Goal: Communication & Community: Participate in discussion

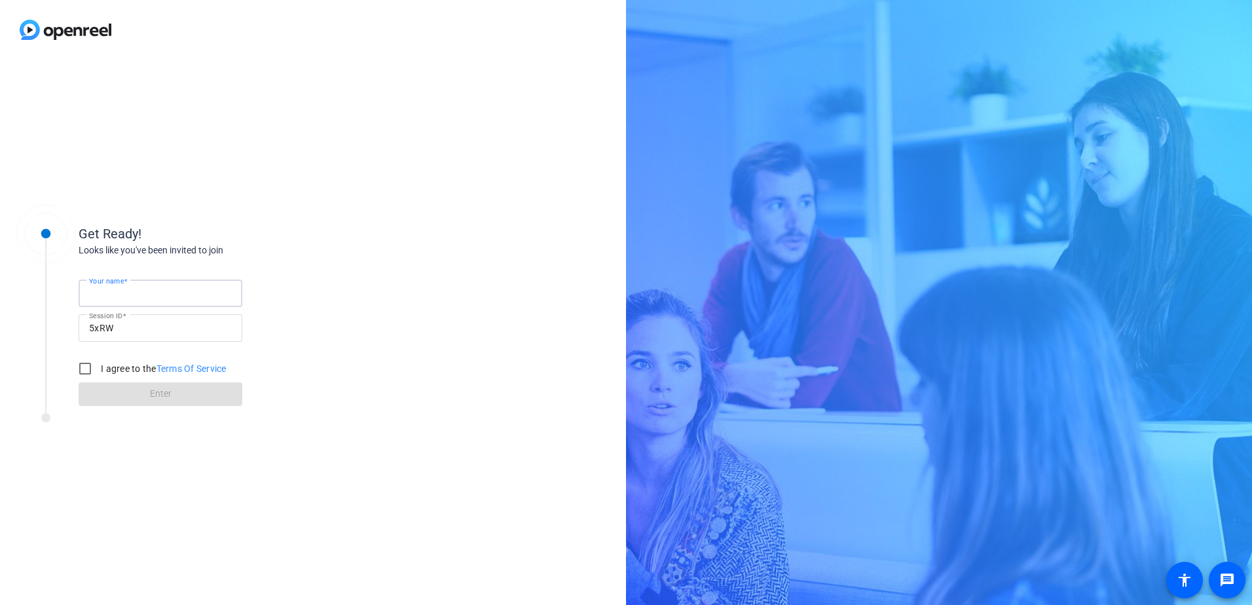
click at [150, 296] on input "Your name" at bounding box center [160, 293] width 143 height 16
type input "[PERSON_NAME]"
click at [84, 365] on input "I agree to the Terms Of Service" at bounding box center [85, 368] width 26 height 26
checkbox input "true"
click at [171, 392] on span "Enter" at bounding box center [161, 394] width 22 height 14
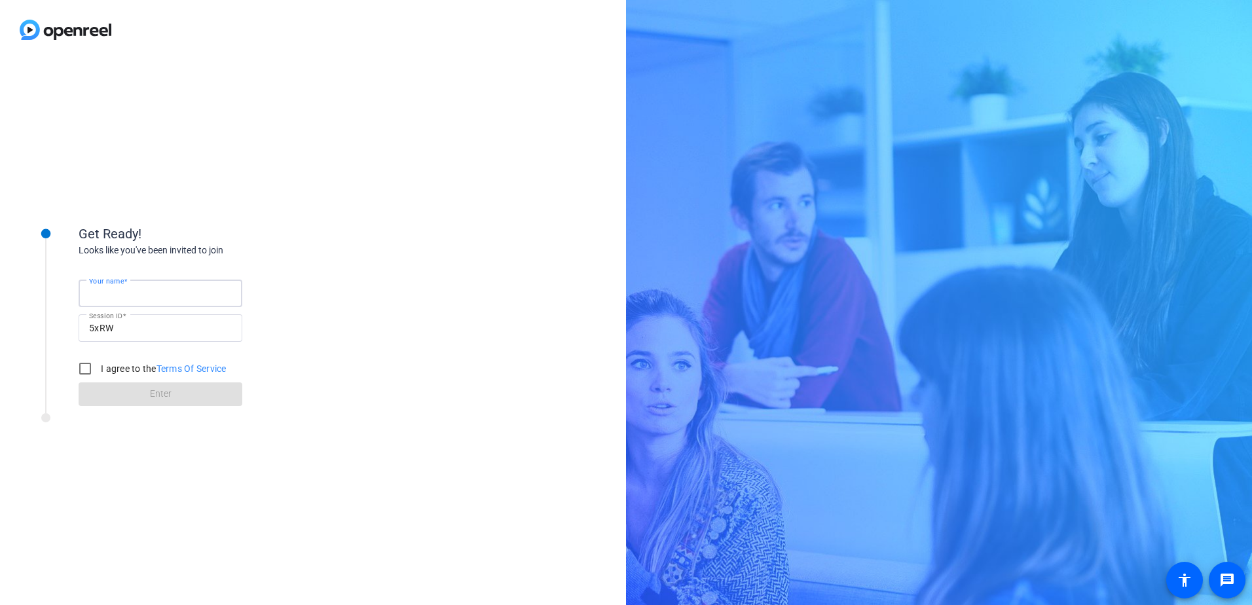
click at [158, 293] on input "Your name" at bounding box center [160, 293] width 143 height 16
type input "[PERSON_NAME]"
click at [86, 369] on input "I agree to the Terms Of Service" at bounding box center [85, 368] width 26 height 26
checkbox input "true"
click at [160, 395] on span "Enter" at bounding box center [161, 394] width 22 height 14
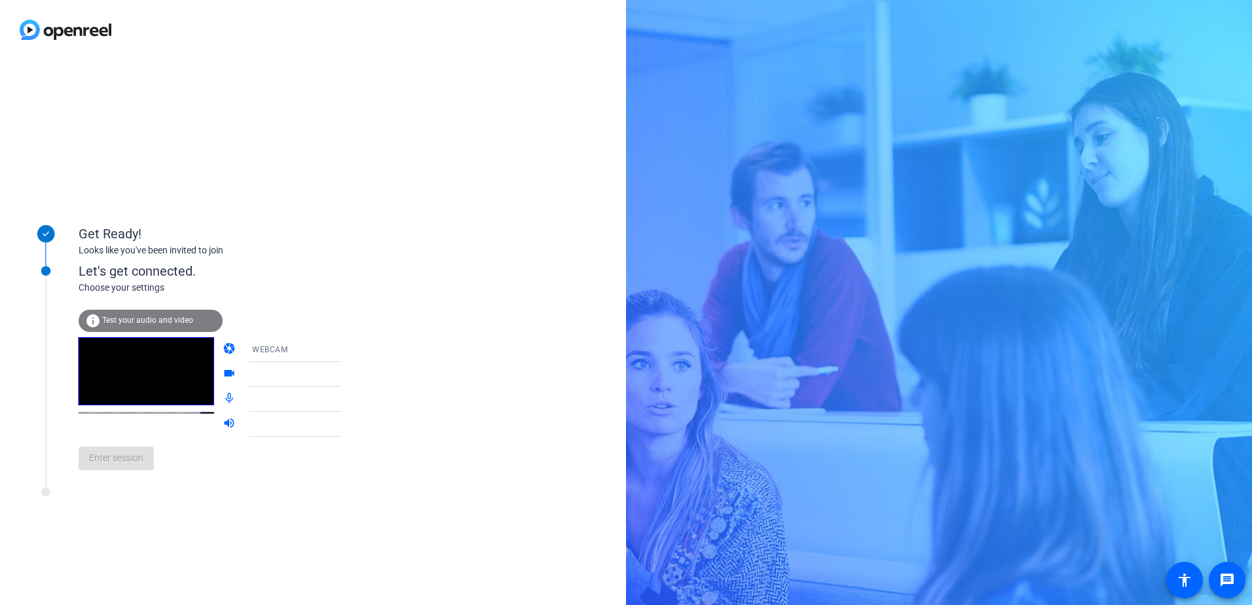
click at [346, 370] on icon at bounding box center [354, 375] width 16 height 16
click at [346, 373] on icon at bounding box center [354, 375] width 16 height 16
click at [350, 350] on icon at bounding box center [353, 349] width 7 height 3
click at [265, 369] on span "WEBCAM" at bounding box center [251, 375] width 35 height 16
click at [346, 422] on icon at bounding box center [354, 424] width 16 height 16
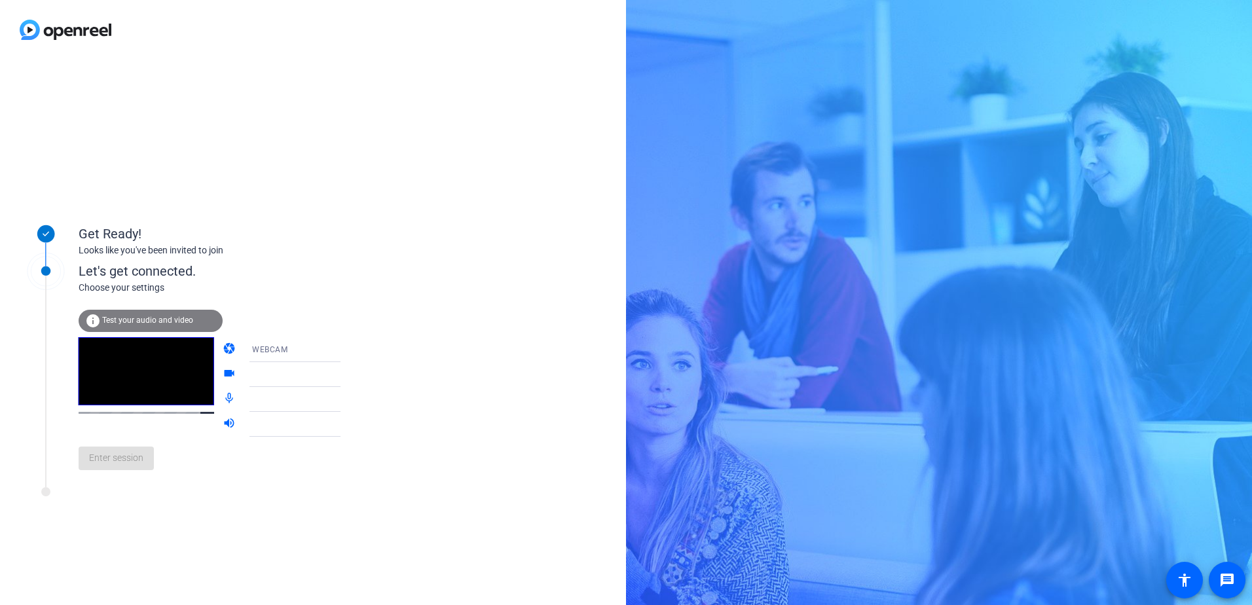
click at [97, 467] on div "Enter session" at bounding box center [223, 458] width 289 height 43
click at [147, 317] on span "Test your audio and video" at bounding box center [147, 320] width 91 height 9
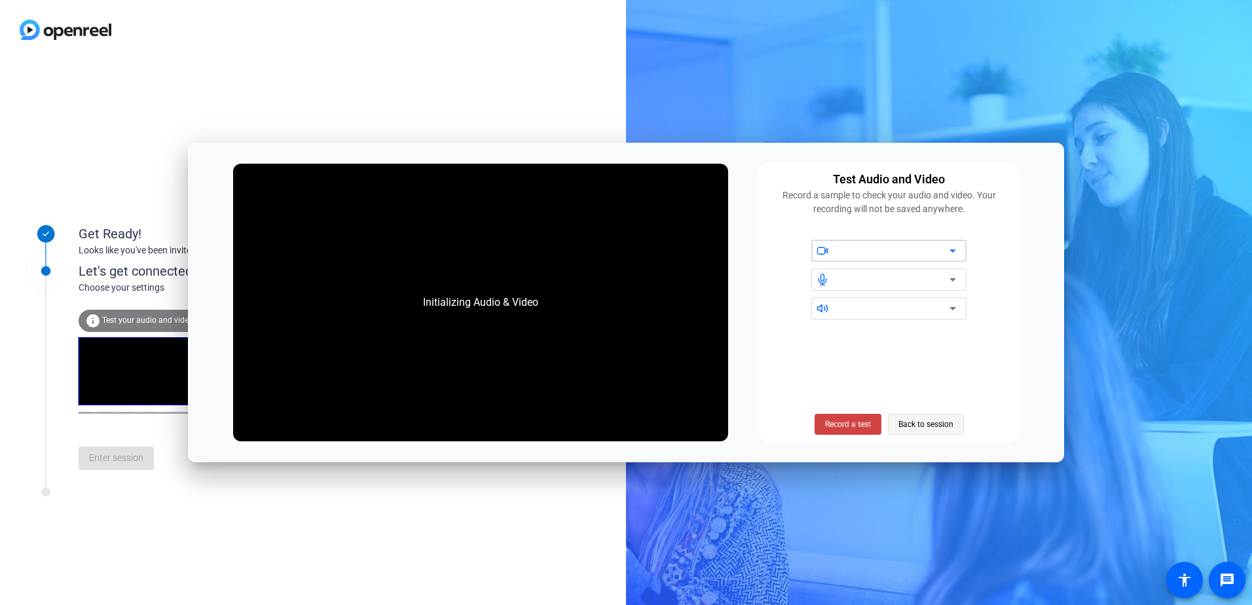
click at [932, 424] on span "Back to session" at bounding box center [925, 424] width 55 height 25
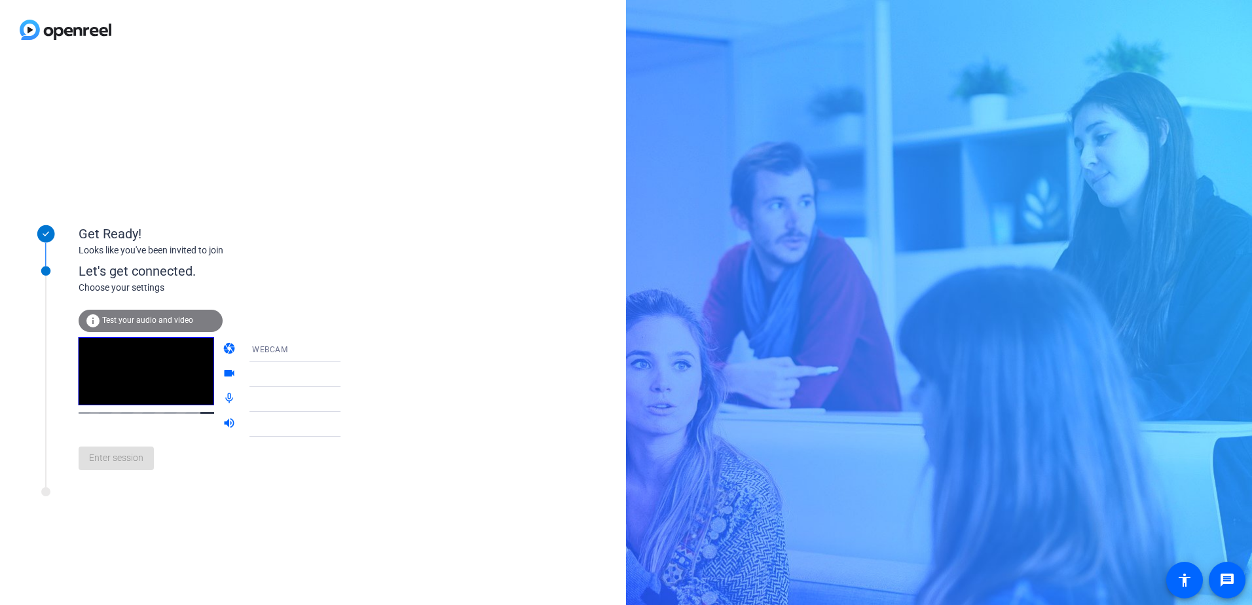
click at [114, 466] on div "Enter session" at bounding box center [223, 458] width 289 height 43
click at [109, 459] on span "Enter session" at bounding box center [116, 458] width 54 height 14
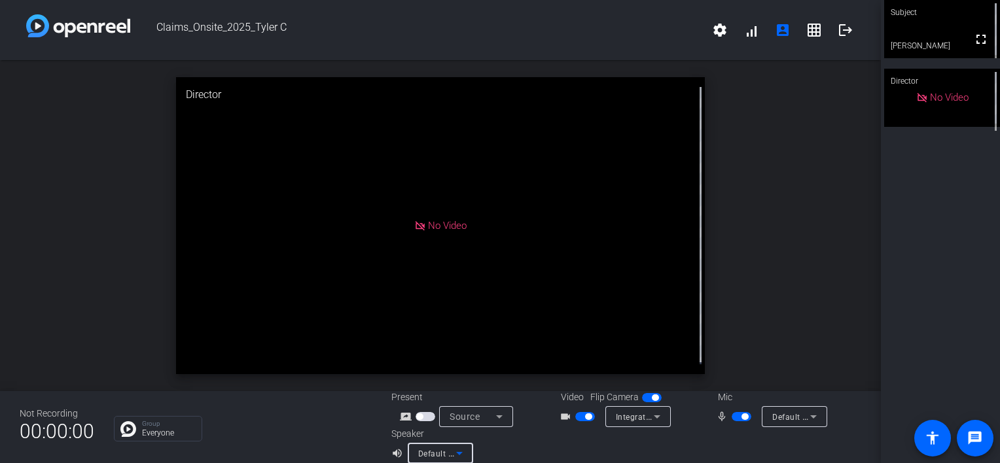
click at [418, 451] on span "Default - DELL U2419H -2 (HD Audio Driver for Display Audio)" at bounding box center [535, 453] width 235 height 10
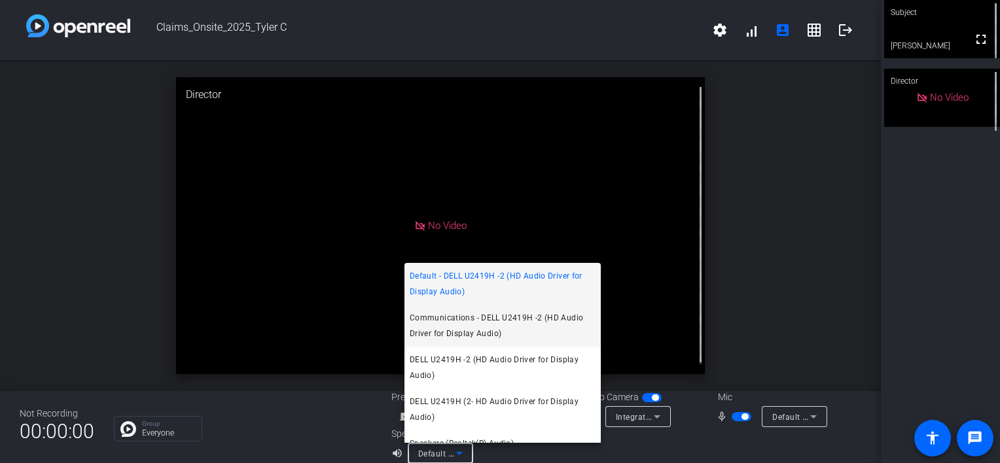
click at [507, 327] on span "Communications - DELL U2419H -2 (HD Audio Driver for Display Audio)" at bounding box center [503, 325] width 186 height 31
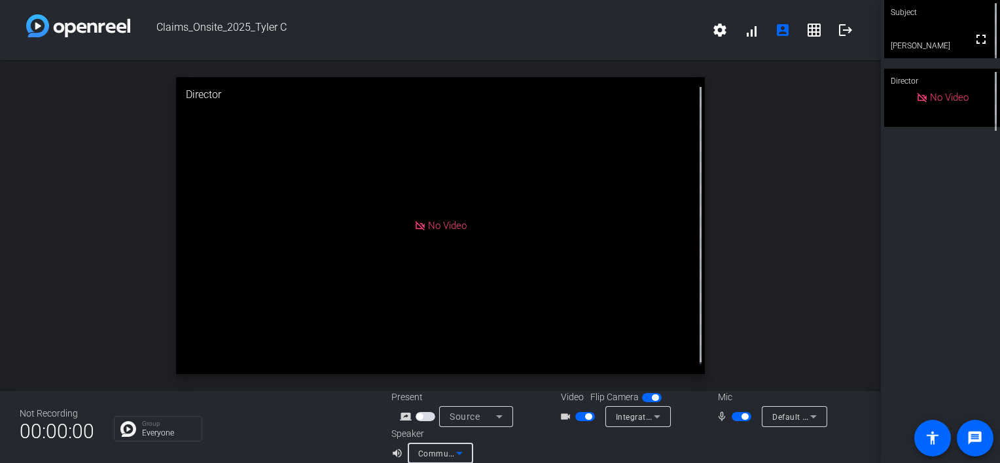
click at [458, 456] on icon at bounding box center [460, 454] width 16 height 16
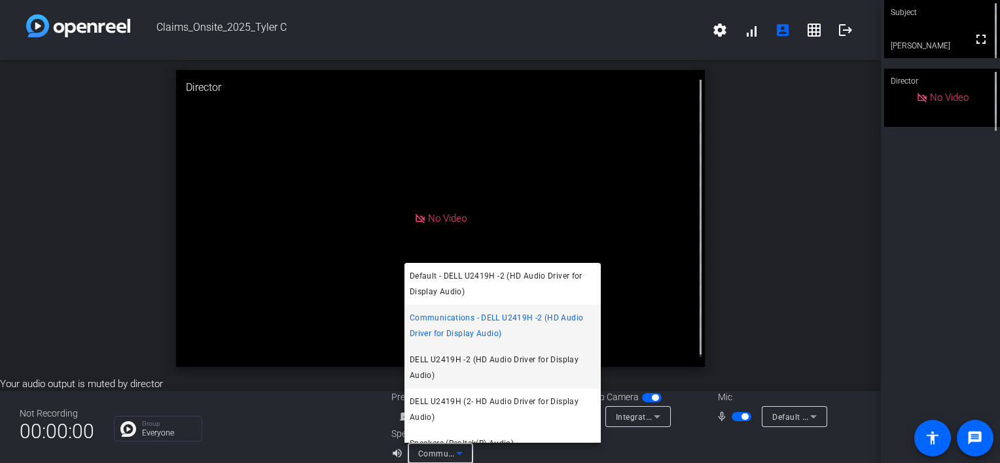
click at [500, 363] on span "DELL U2419H -2 (HD Audio Driver for Display Audio)" at bounding box center [503, 367] width 186 height 31
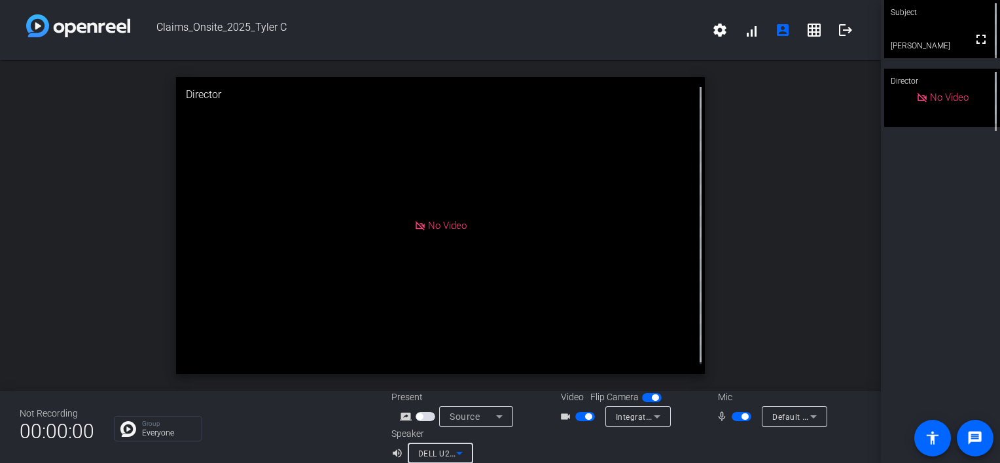
click at [461, 453] on icon at bounding box center [460, 454] width 16 height 16
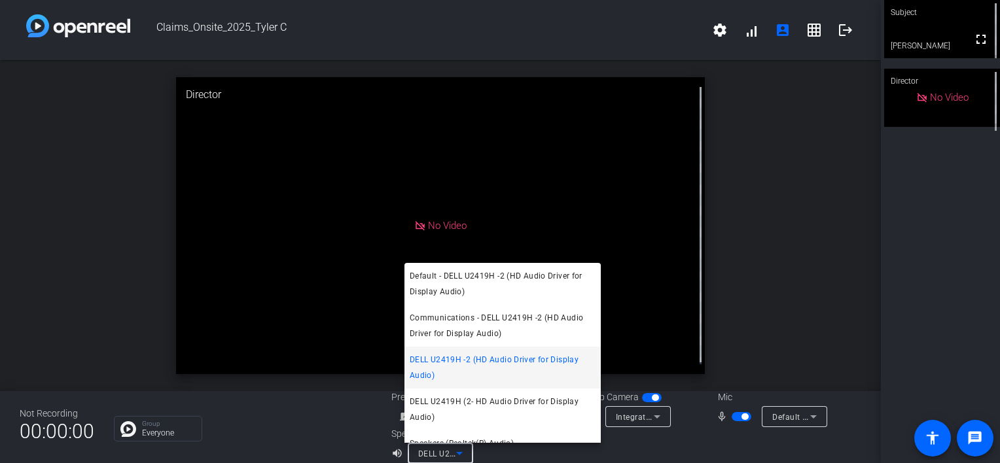
scroll to position [13, 0]
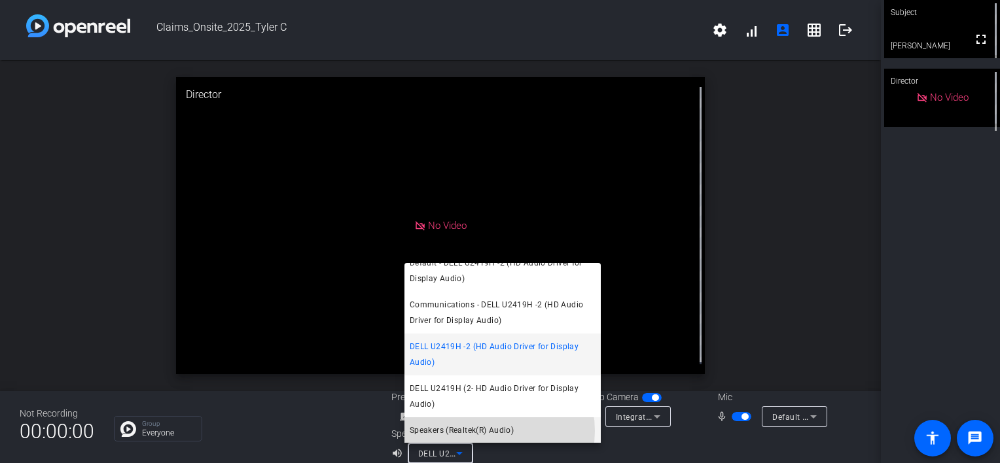
click at [488, 431] on span "Speakers (Realtek(R) Audio)" at bounding box center [462, 431] width 104 height 16
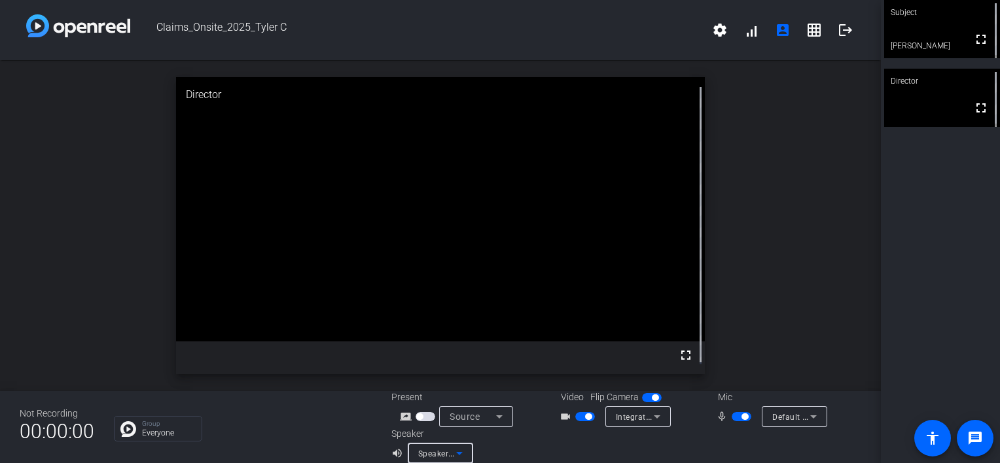
click at [458, 450] on icon at bounding box center [460, 454] width 16 height 16
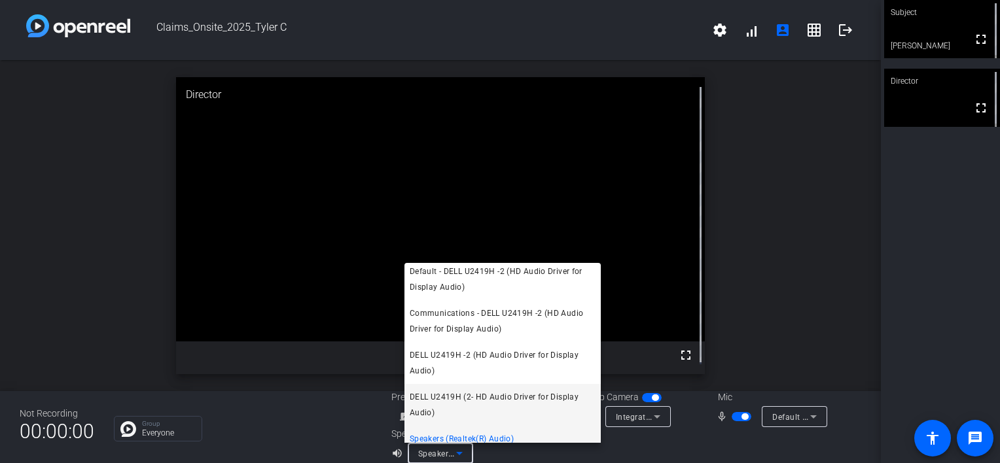
scroll to position [0, 0]
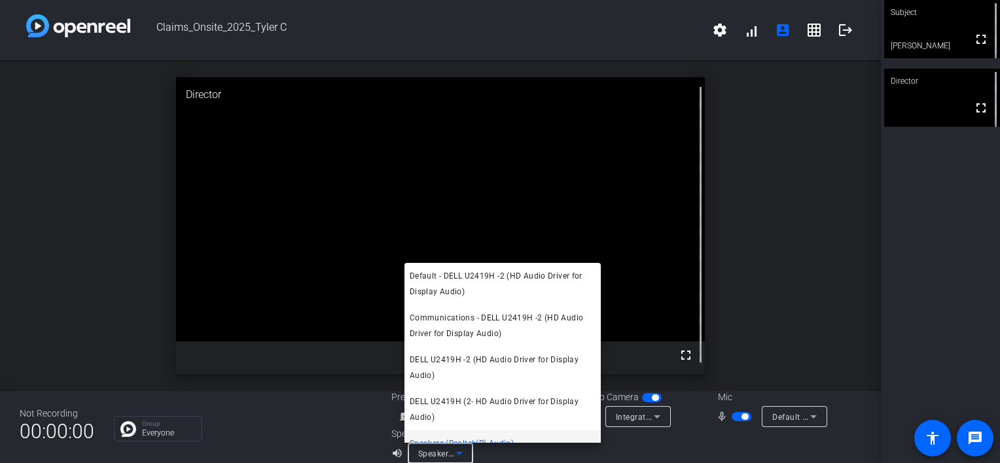
click at [816, 288] on div at bounding box center [500, 231] width 1000 height 463
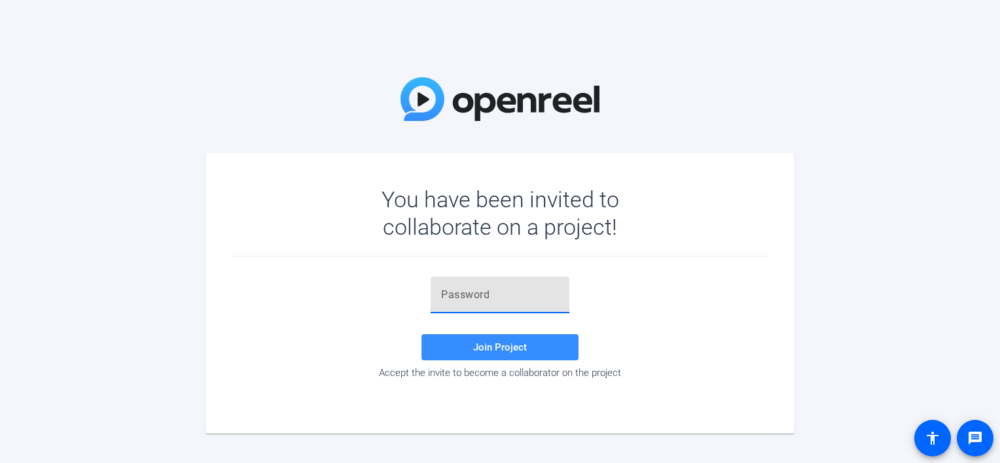
click at [513, 295] on input "text" at bounding box center [500, 295] width 118 height 16
type input "j"
click at [497, 345] on span "Join Project" at bounding box center [500, 348] width 54 height 12
click at [447, 293] on input "J@Qs;3" at bounding box center [500, 295] width 118 height 16
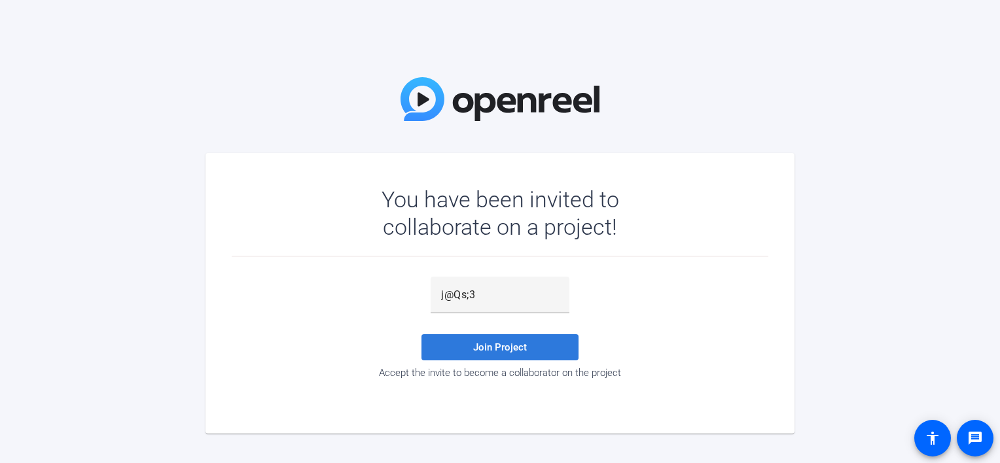
click at [486, 343] on span "Join Project" at bounding box center [500, 348] width 54 height 12
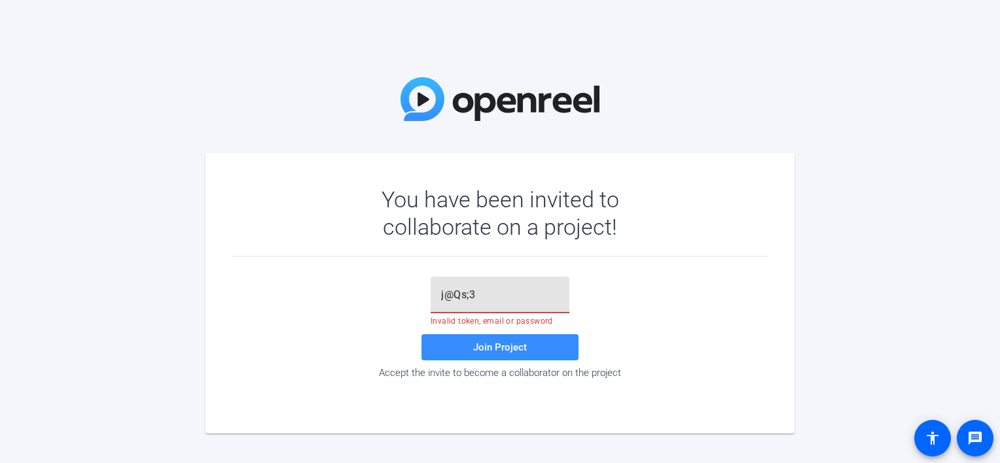
click at [445, 296] on input "j@Qs;3" at bounding box center [500, 295] width 118 height 16
type input "]@Qs;3"
click at [524, 344] on span "Join Project" at bounding box center [500, 348] width 54 height 12
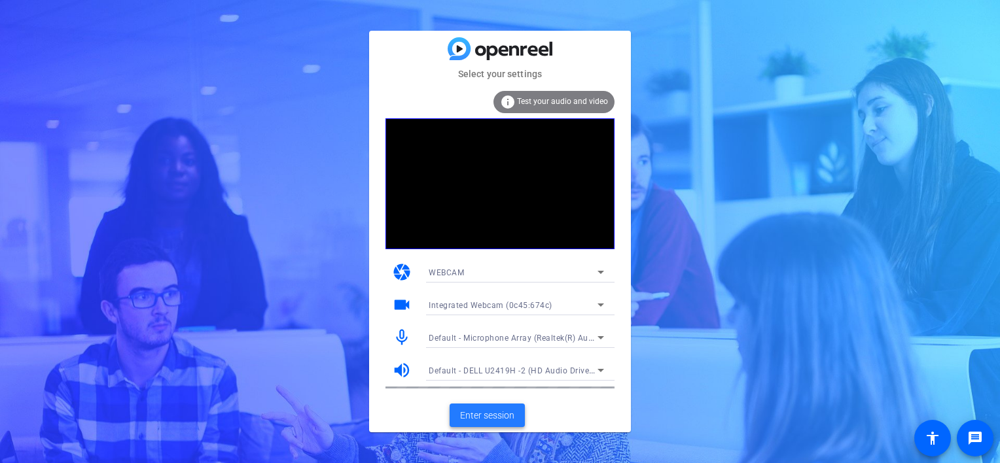
click at [488, 416] on span "Enter session" at bounding box center [487, 416] width 54 height 14
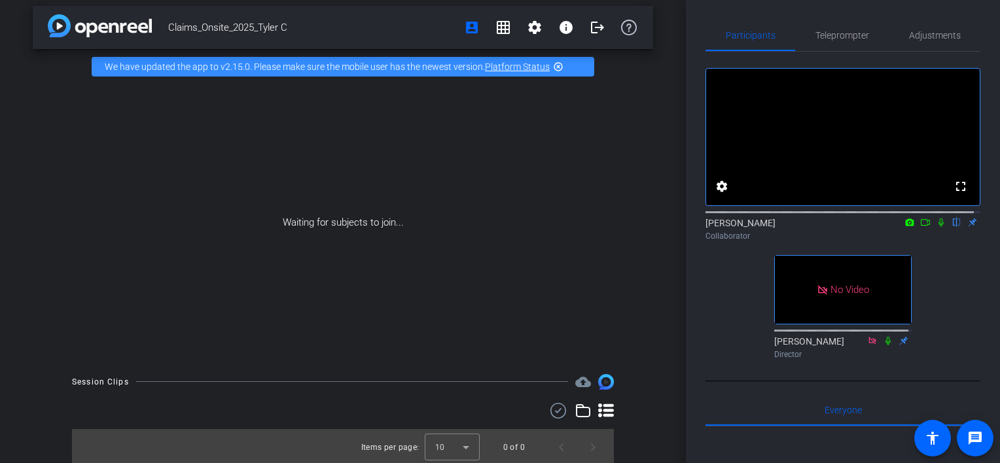
scroll to position [9, 0]
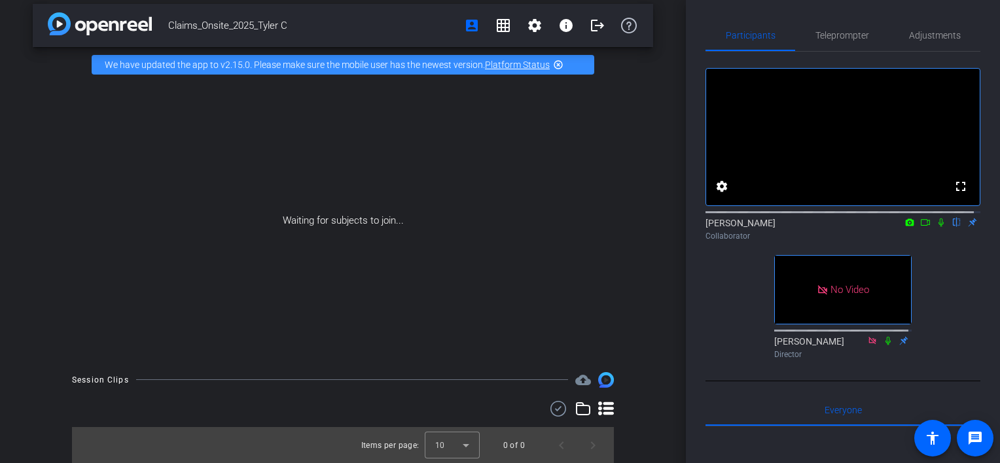
click at [965, 235] on div "Melanie Brown flip Collaborator" at bounding box center [843, 230] width 275 height 26
click at [952, 228] on mat-icon "flip" at bounding box center [957, 222] width 16 height 12
click at [949, 228] on mat-icon "flip" at bounding box center [957, 222] width 16 height 12
click at [936, 227] on icon at bounding box center [941, 222] width 10 height 9
click at [920, 227] on icon at bounding box center [925, 222] width 10 height 9
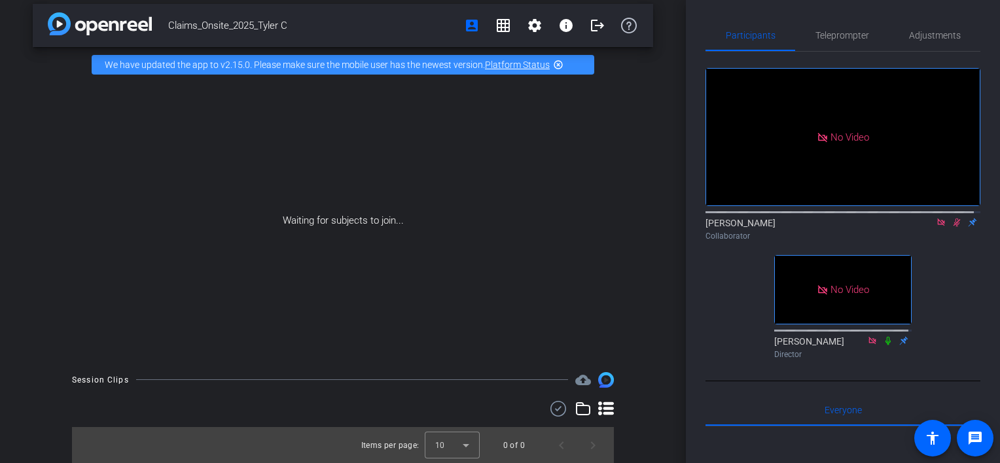
click at [916, 234] on div "Melanie Brown Collaborator" at bounding box center [843, 230] width 275 height 26
click at [936, 227] on icon at bounding box center [941, 222] width 10 height 9
click at [930, 32] on span "Adjustments" at bounding box center [935, 35] width 52 height 9
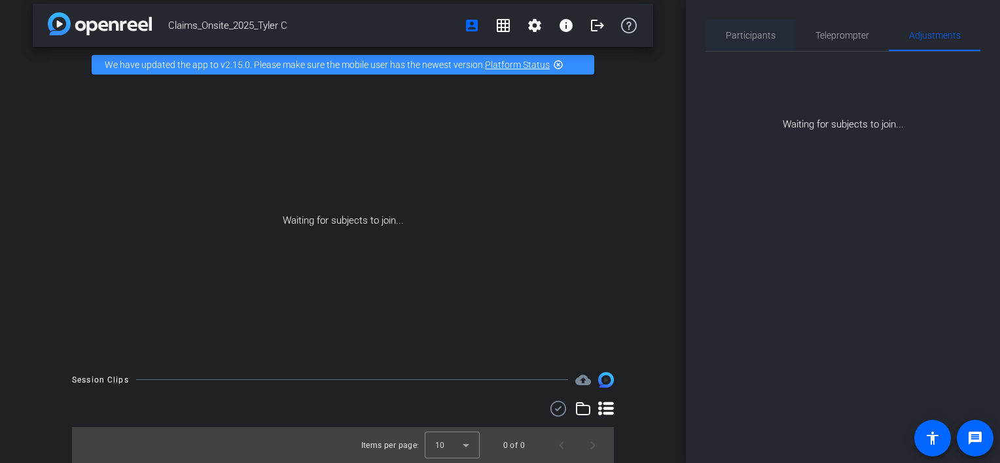
click at [753, 34] on span "Participants" at bounding box center [751, 35] width 50 height 9
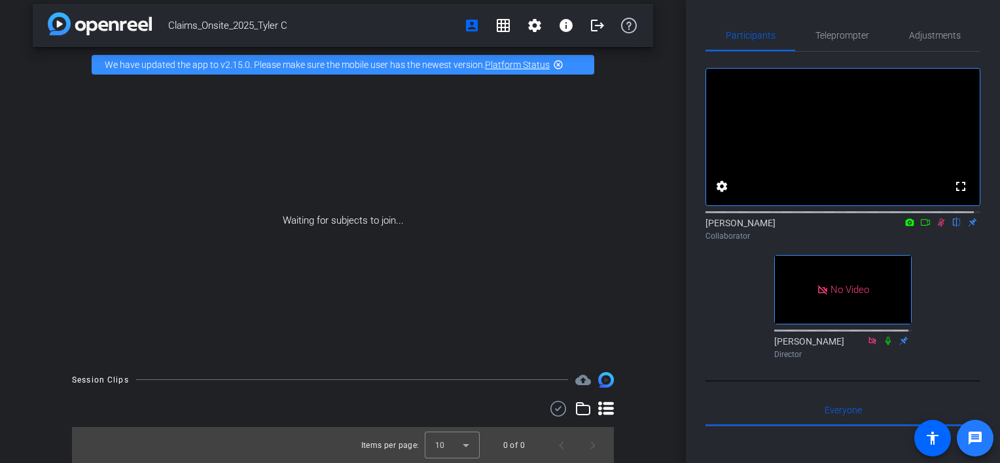
click at [977, 439] on mat-icon "message" at bounding box center [976, 439] width 16 height 16
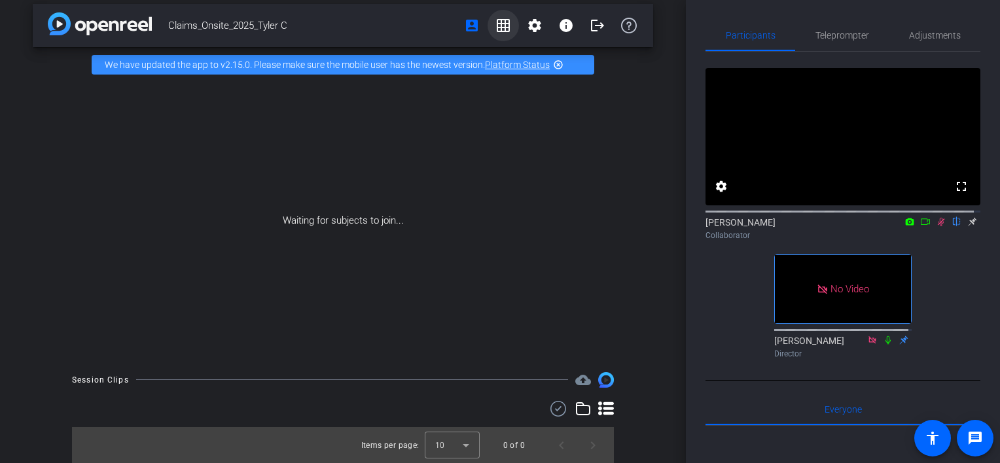
click at [496, 24] on mat-icon "grid_on" at bounding box center [504, 26] width 16 height 16
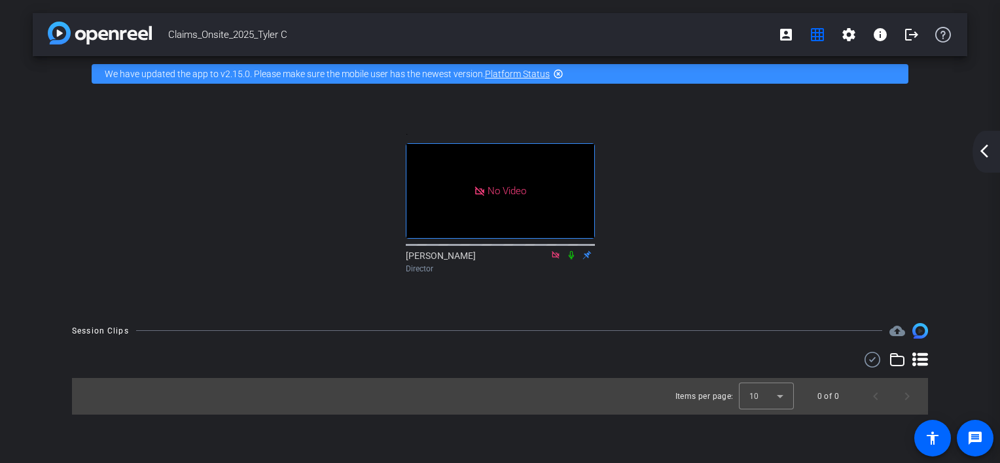
click at [982, 149] on mat-icon "arrow_back_ios_new" at bounding box center [985, 151] width 16 height 16
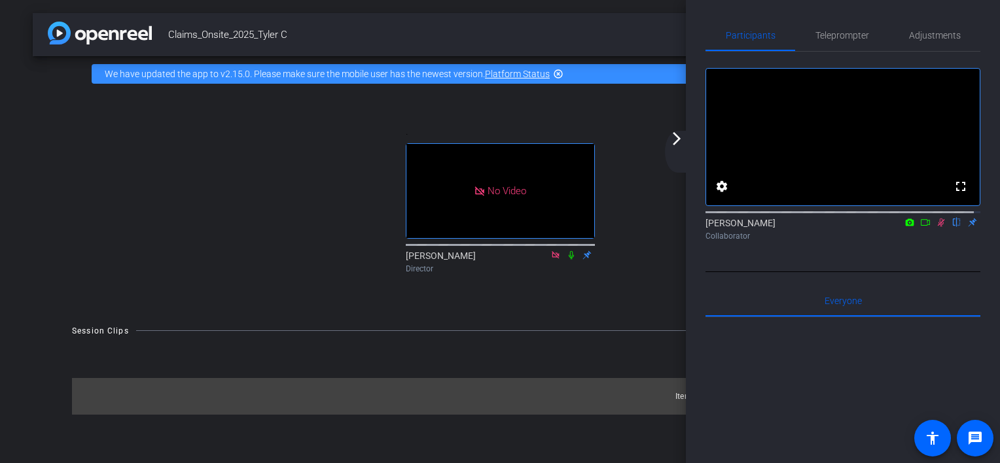
click at [936, 227] on icon at bounding box center [941, 222] width 10 height 9
click at [723, 194] on mat-icon "settings" at bounding box center [722, 187] width 16 height 16
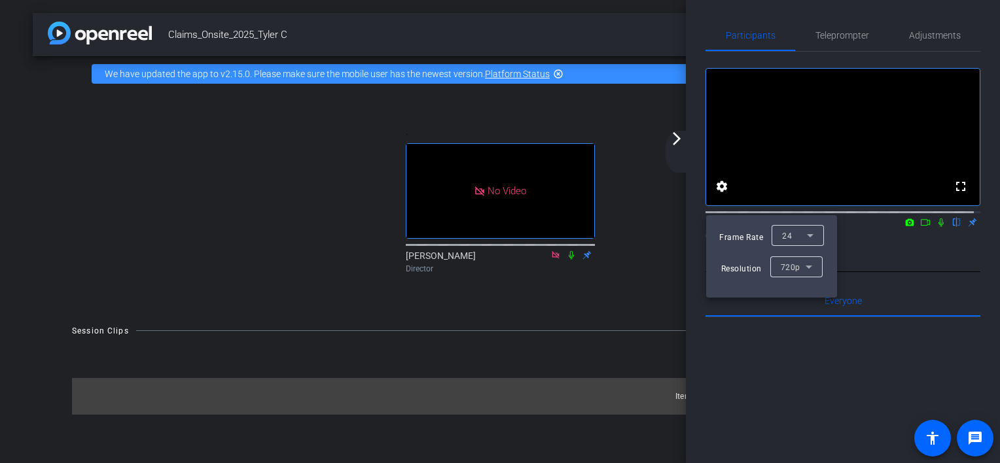
click at [909, 285] on div at bounding box center [500, 231] width 1000 height 463
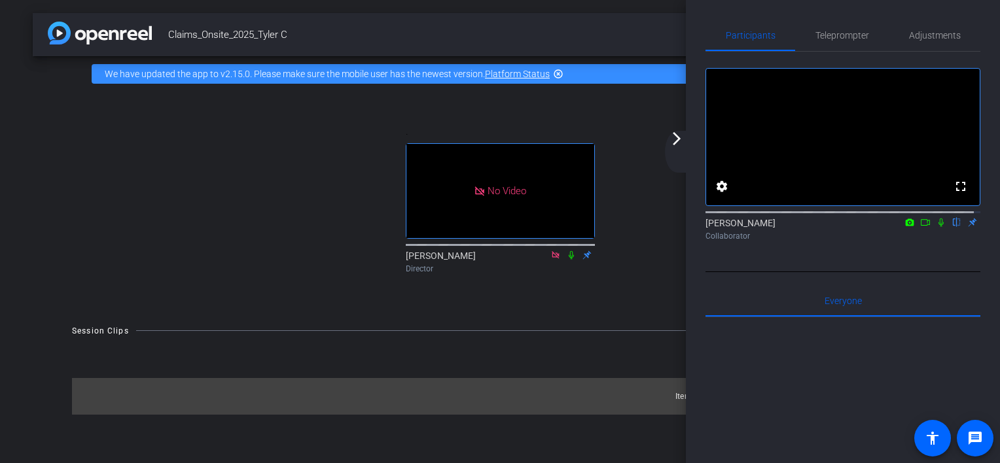
click at [964, 238] on div "Melanie Brown flip Collaborator" at bounding box center [843, 230] width 275 height 26
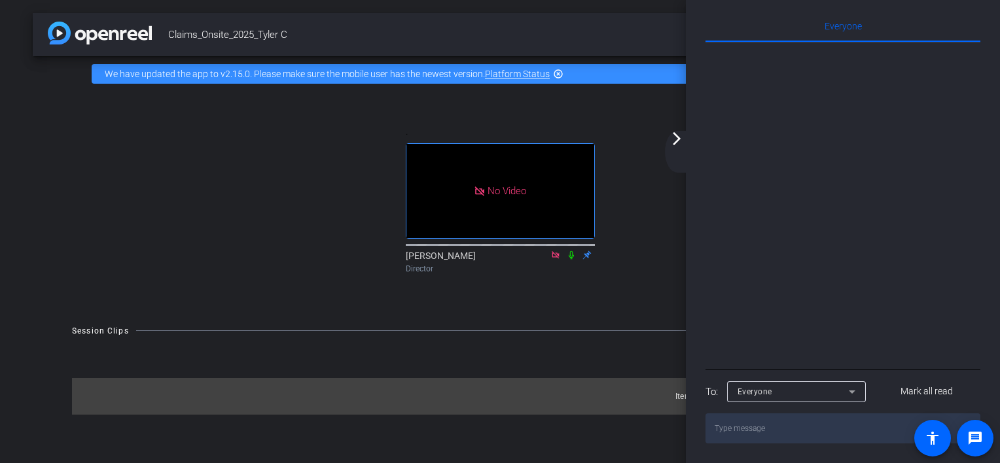
click at [746, 429] on textarea at bounding box center [843, 429] width 275 height 30
type textarea "I'm going to exit and try again"
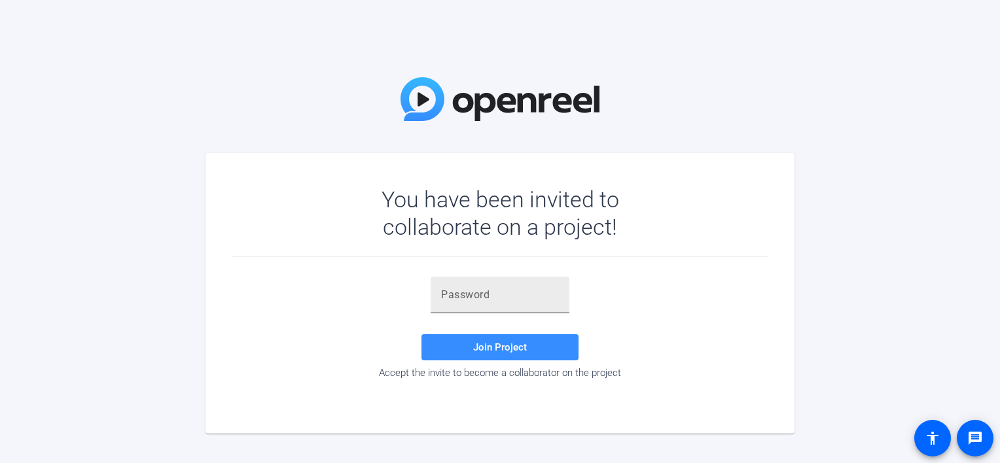
click at [523, 284] on div at bounding box center [500, 295] width 118 height 37
click at [519, 300] on input "text" at bounding box center [500, 295] width 118 height 16
type input "]@Qs;3"
click at [481, 351] on span "Join Project" at bounding box center [500, 348] width 54 height 12
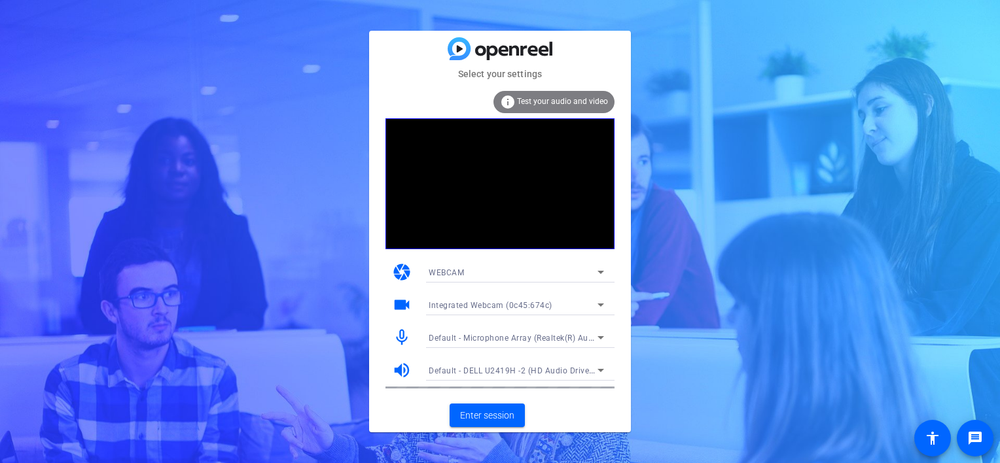
click at [547, 100] on span "Test your audio and video" at bounding box center [562, 101] width 91 height 9
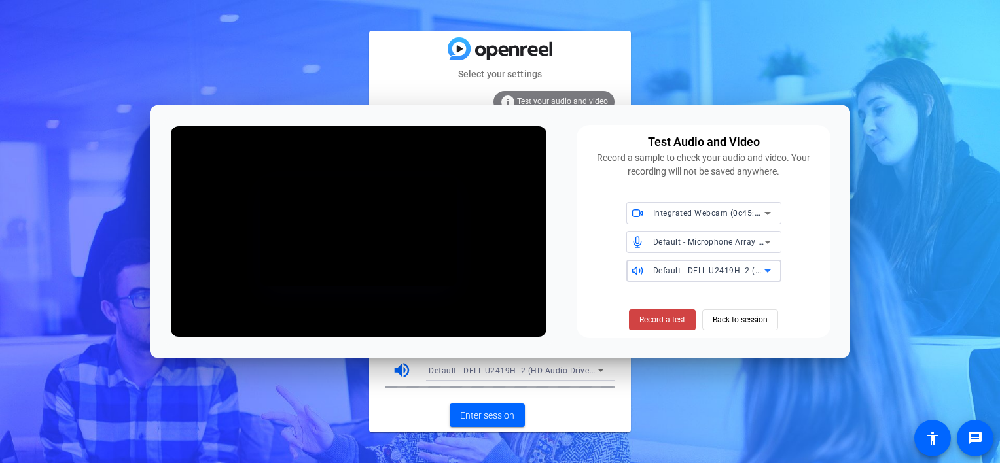
click at [691, 272] on span "Default - DELL U2419H -2 (HD Audio Driver for Display Audio)" at bounding box center [770, 270] width 235 height 10
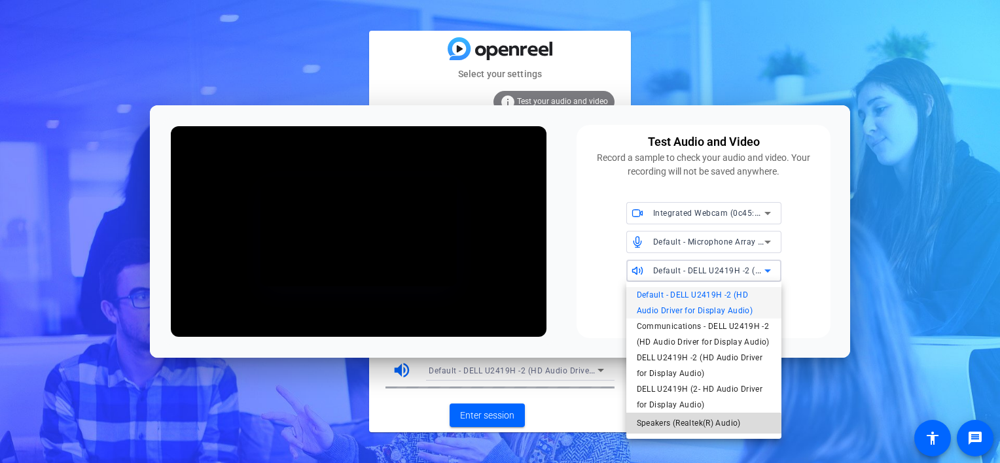
click at [691, 427] on span "Speakers (Realtek(R) Audio)" at bounding box center [689, 424] width 104 height 16
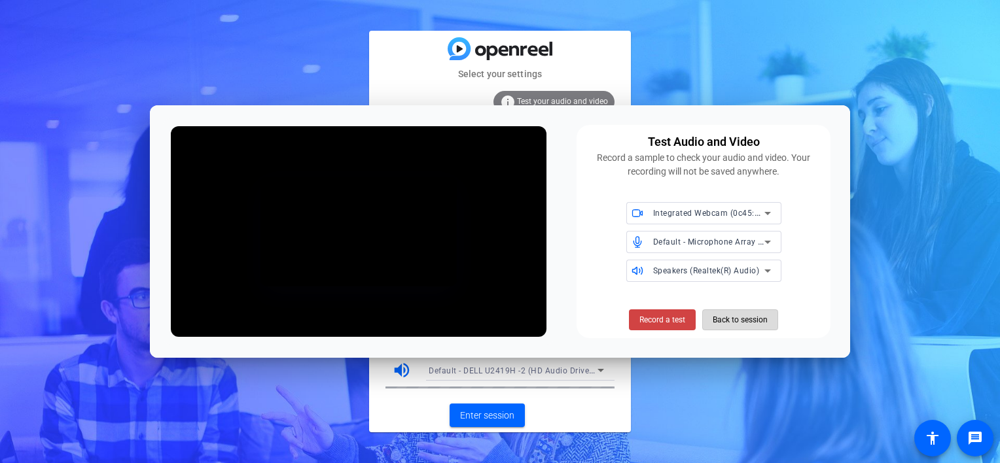
click at [735, 317] on span "Back to session" at bounding box center [740, 320] width 55 height 25
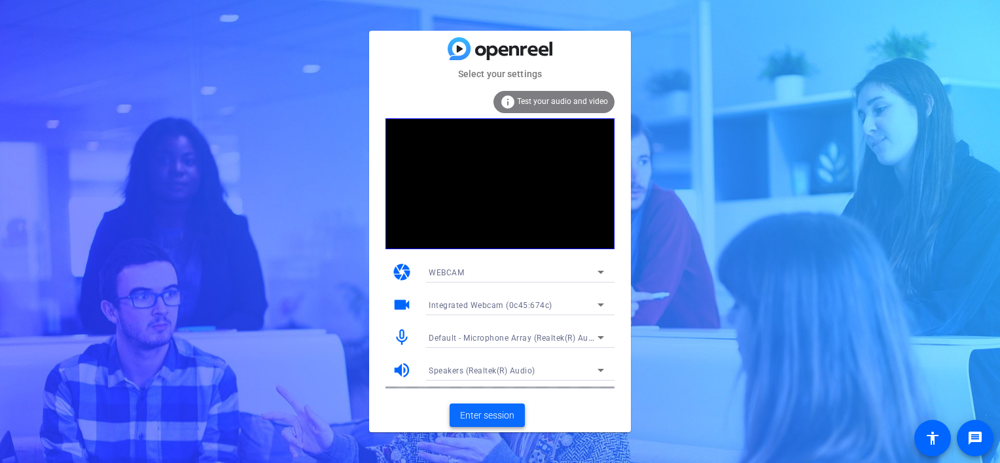
click at [490, 415] on span "Enter session" at bounding box center [487, 416] width 54 height 14
